Goal: Find specific page/section: Find specific page/section

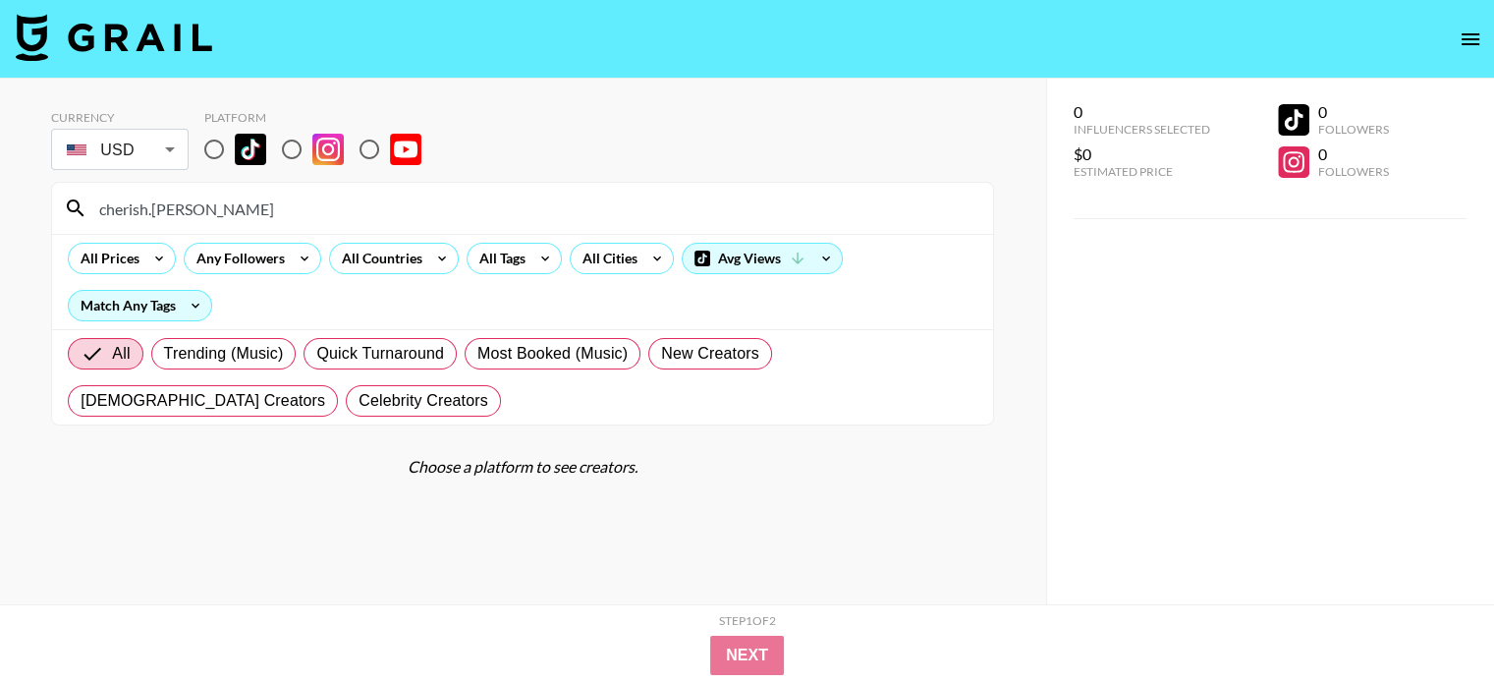
click at [334, 215] on input "cherish.[PERSON_NAME]" at bounding box center [534, 208] width 894 height 31
click at [314, 187] on div "rubberhobo" at bounding box center [522, 208] width 941 height 51
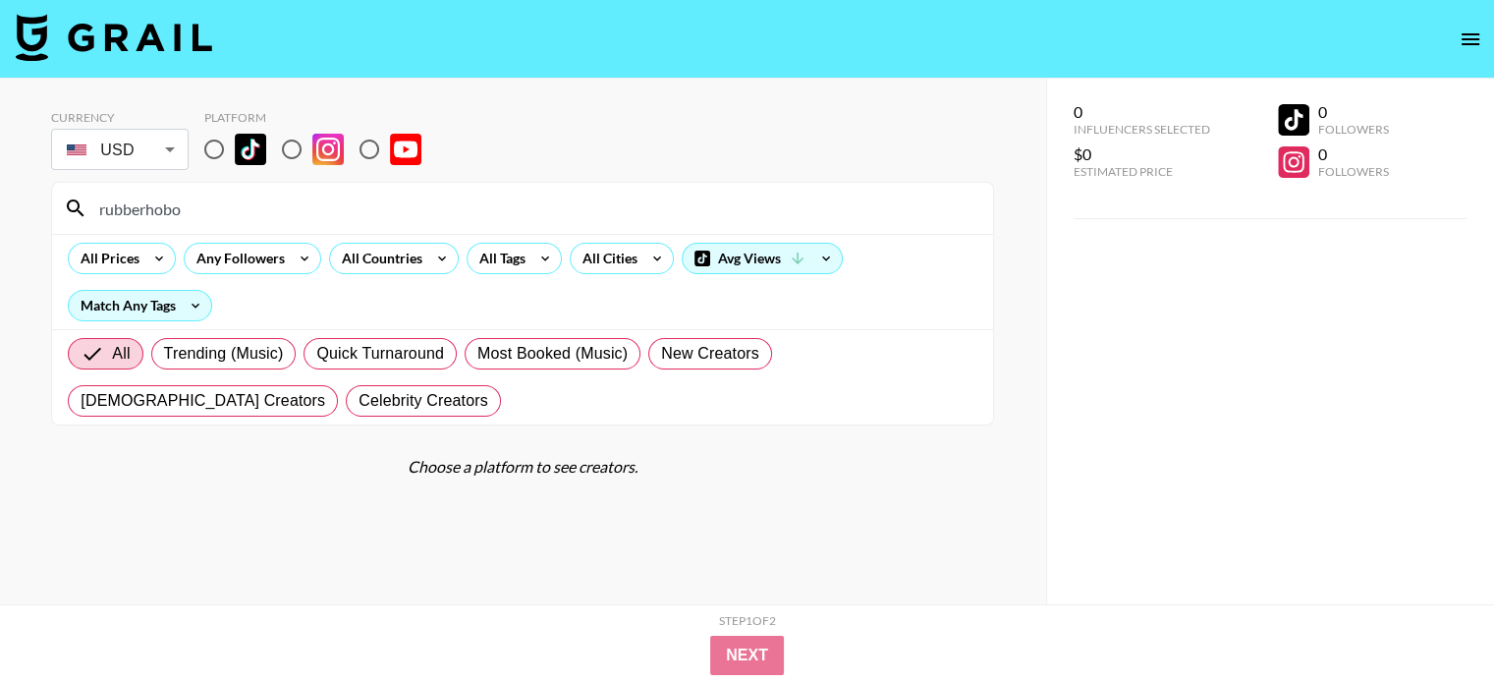
click at [314, 202] on input "rubberhobo" at bounding box center [534, 208] width 894 height 31
paste input "_plantage"
click at [320, 203] on input "_plantage" at bounding box center [534, 208] width 894 height 31
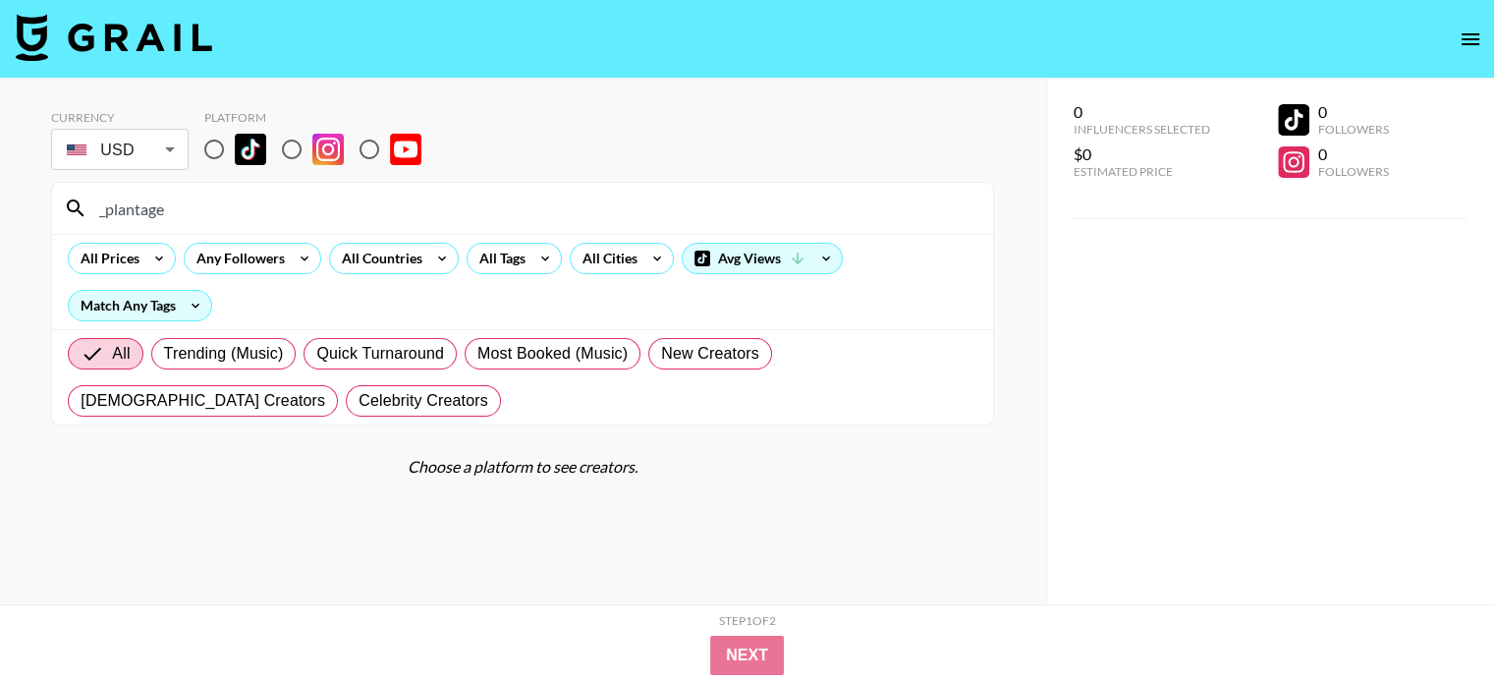
click at [320, 203] on input "_plantage" at bounding box center [534, 208] width 894 height 31
paste input "twoboys.thentwins"
click at [377, 210] on input "twoboys.thentwins" at bounding box center [534, 208] width 894 height 31
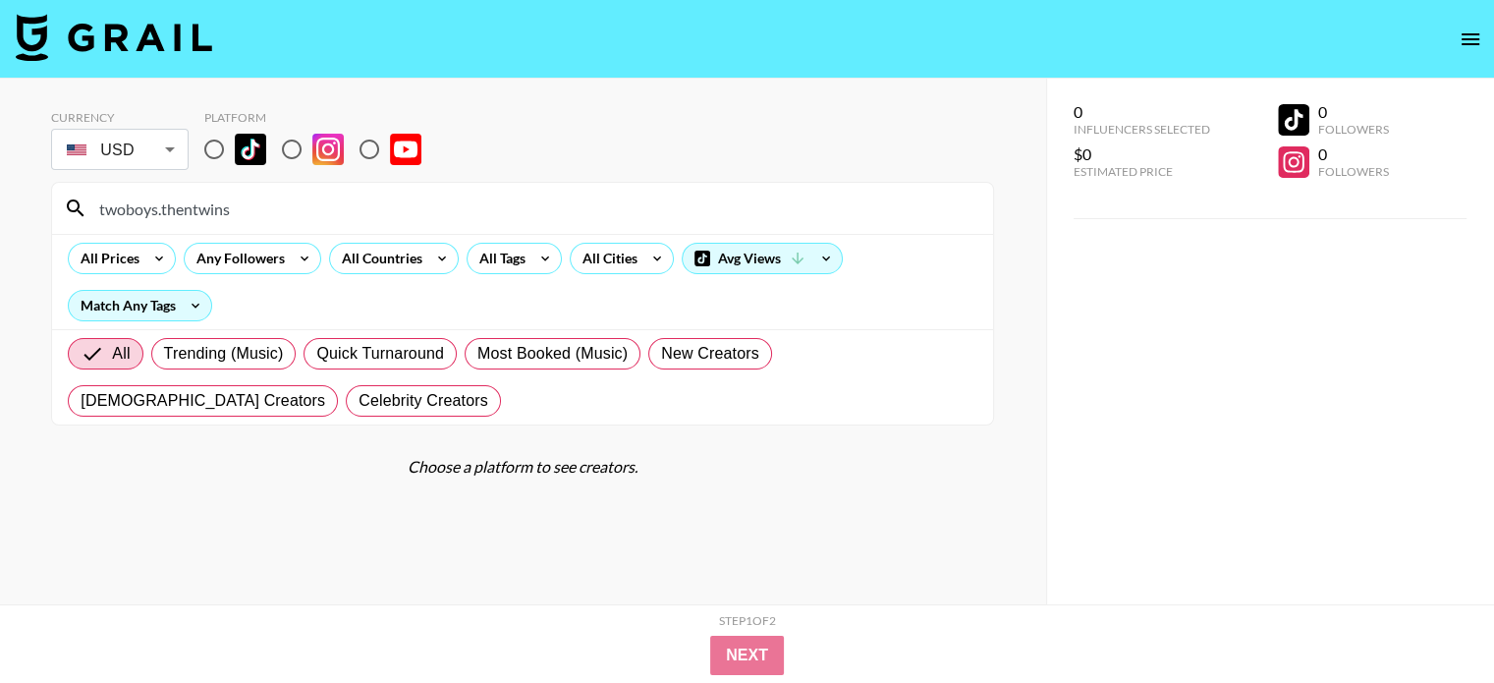
click at [377, 210] on input "twoboys.thentwins" at bounding box center [534, 208] width 894 height 31
paste input "parkersjourney08"
click at [255, 207] on input "parkersjourney08" at bounding box center [534, 208] width 894 height 31
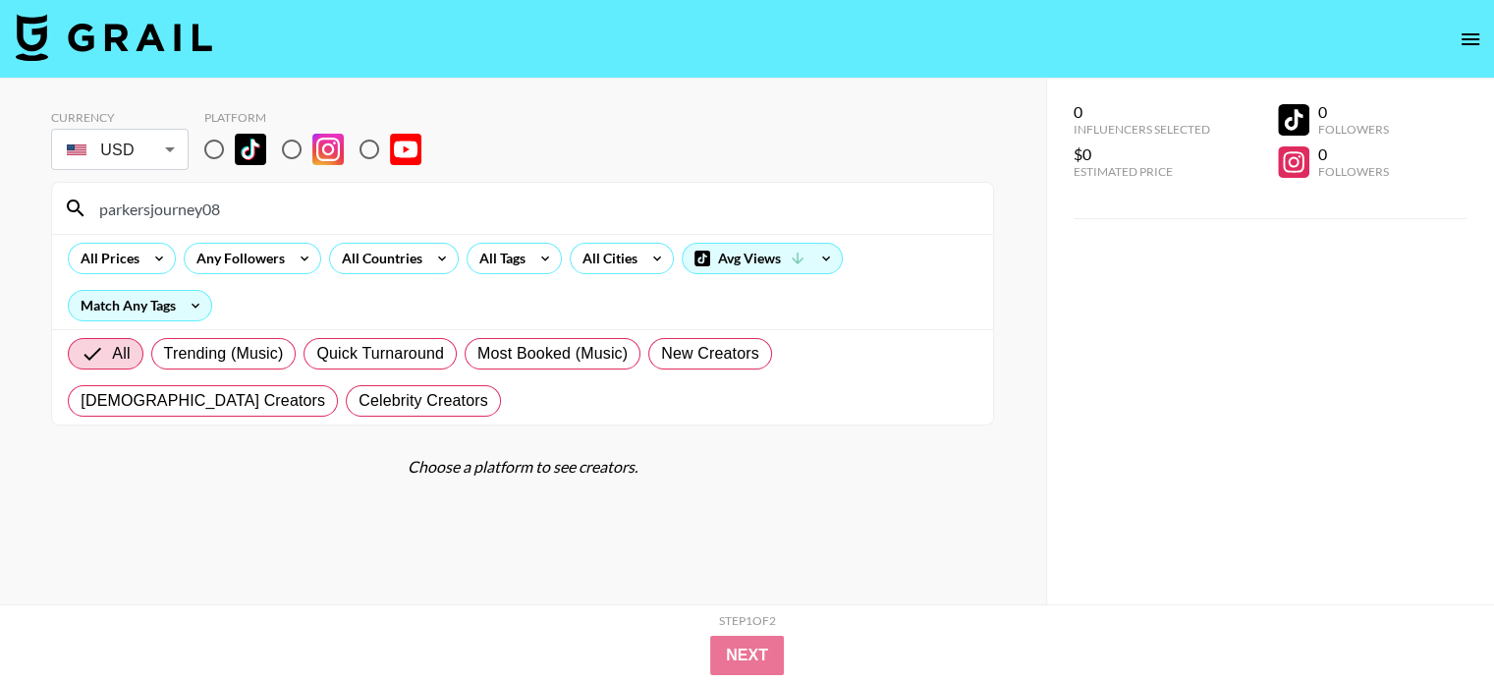
paste input "down_with_edie"
click at [451, 211] on input "down_with_edie" at bounding box center [534, 208] width 894 height 31
paste input "[PERSON_NAME].[PERSON_NAME]"
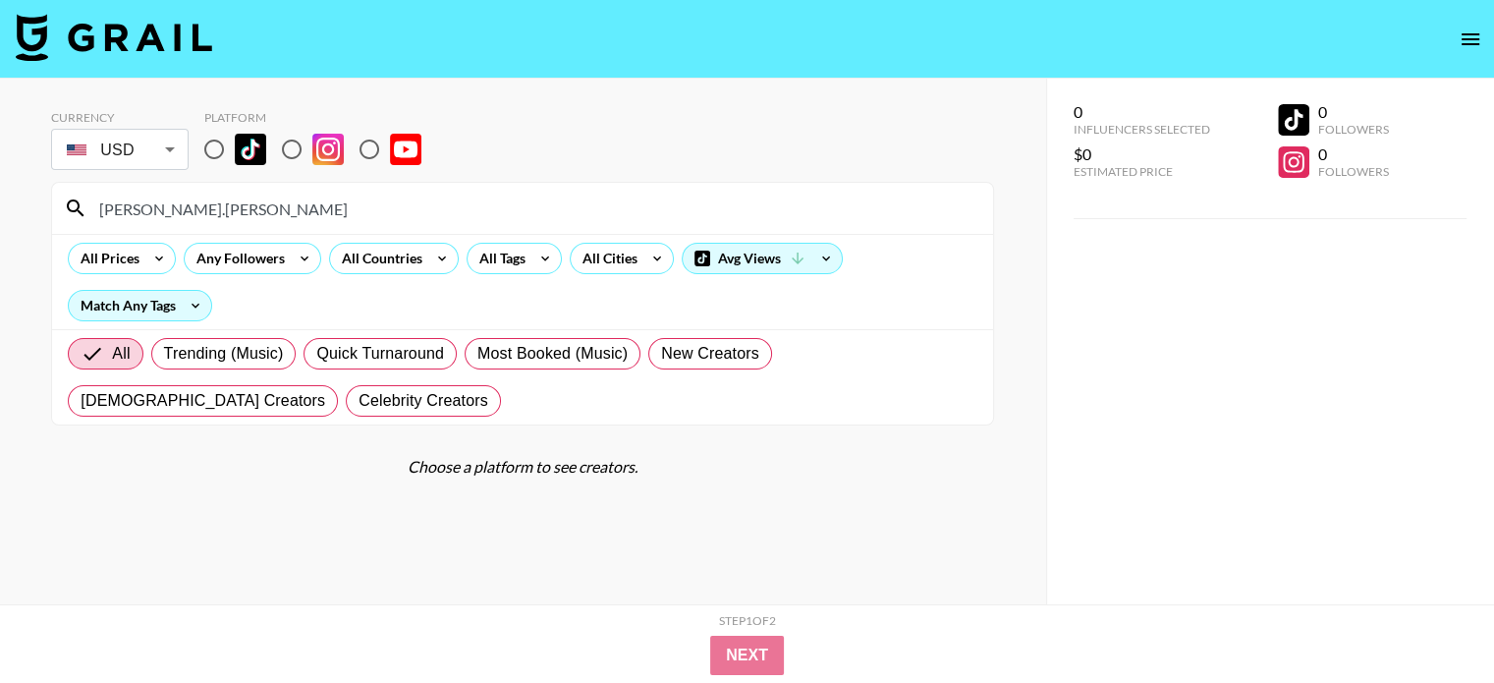
click at [447, 213] on input "[PERSON_NAME].[PERSON_NAME]" at bounding box center [534, 208] width 894 height 31
paste input "hilariabaldwin"
click at [572, 199] on input "hilariabaldwin" at bounding box center [534, 208] width 894 height 31
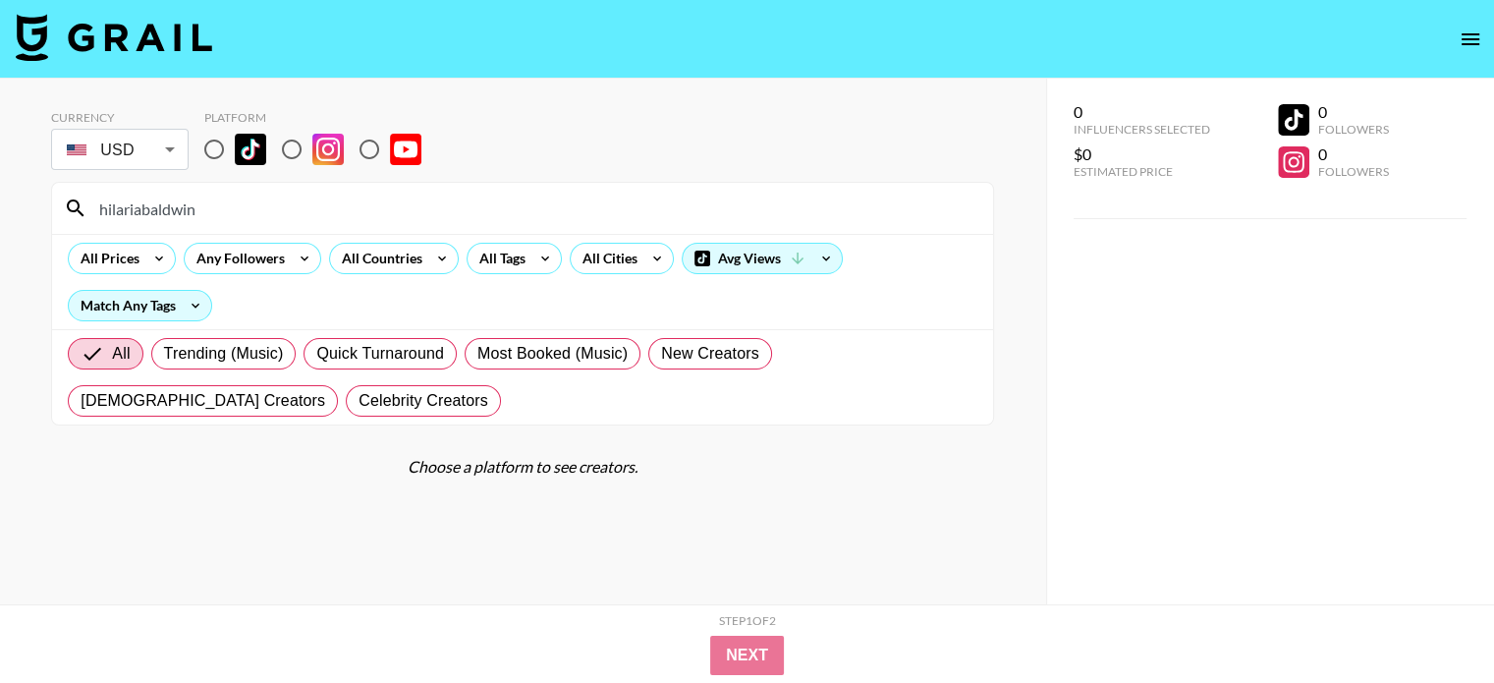
click at [570, 197] on input "hilariabaldwin" at bounding box center [534, 208] width 894 height 31
paste input "i_am_remy_b"
type input "i_am_remy_b"
